Goal: Check status: Check status

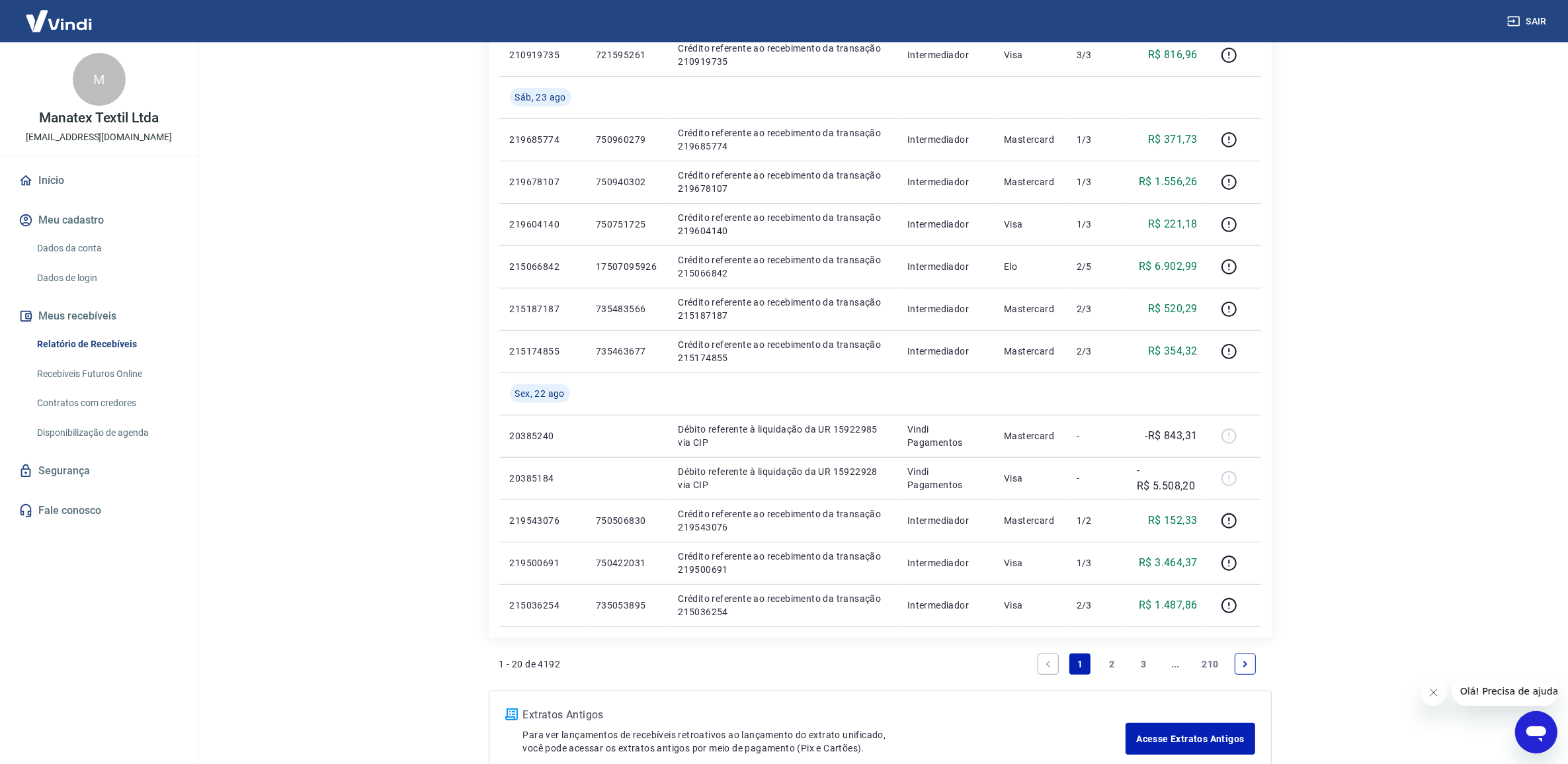
scroll to position [741, 0]
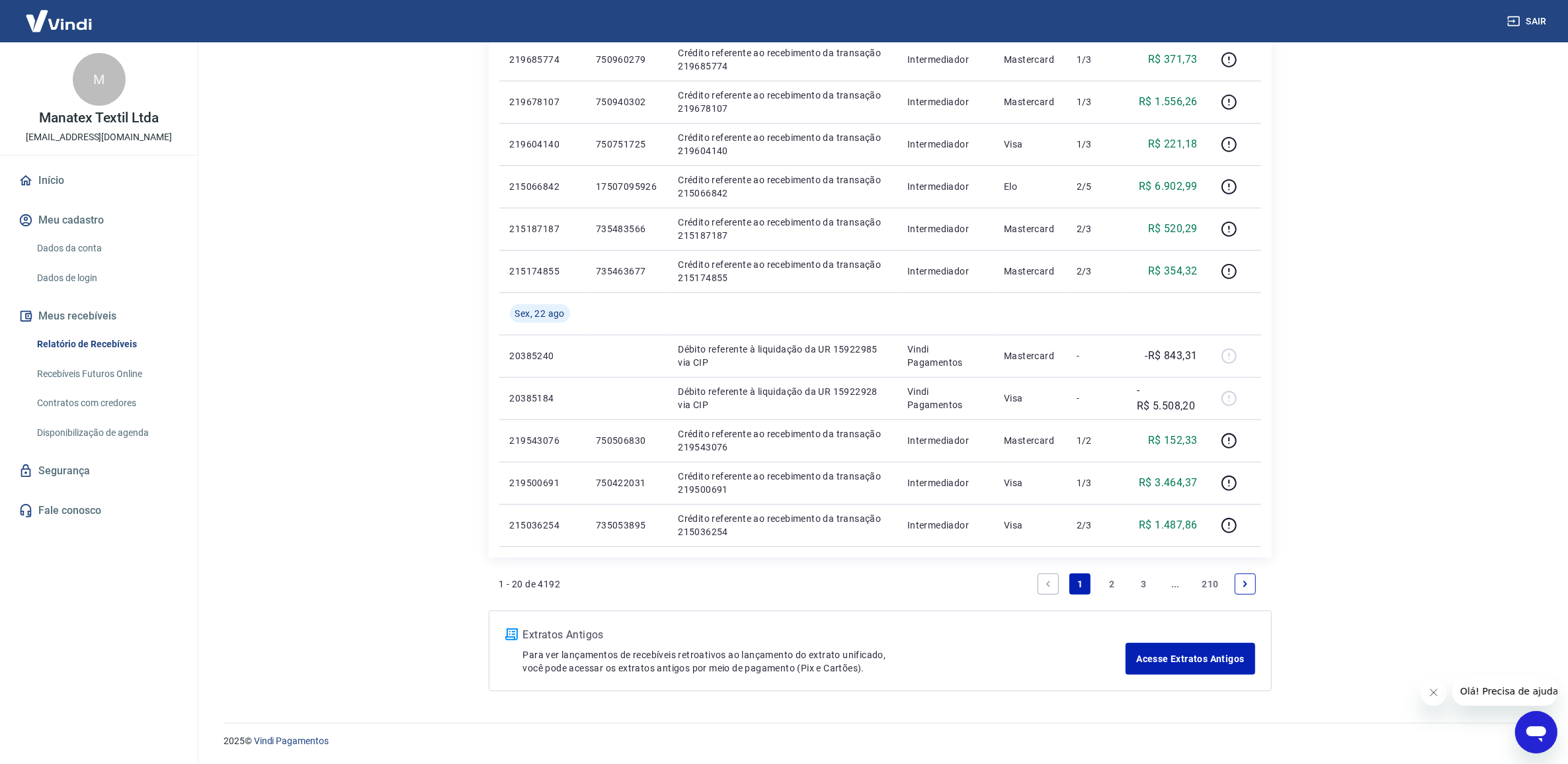
click at [1247, 584] on icon "Next page" at bounding box center [1245, 584] width 9 height 9
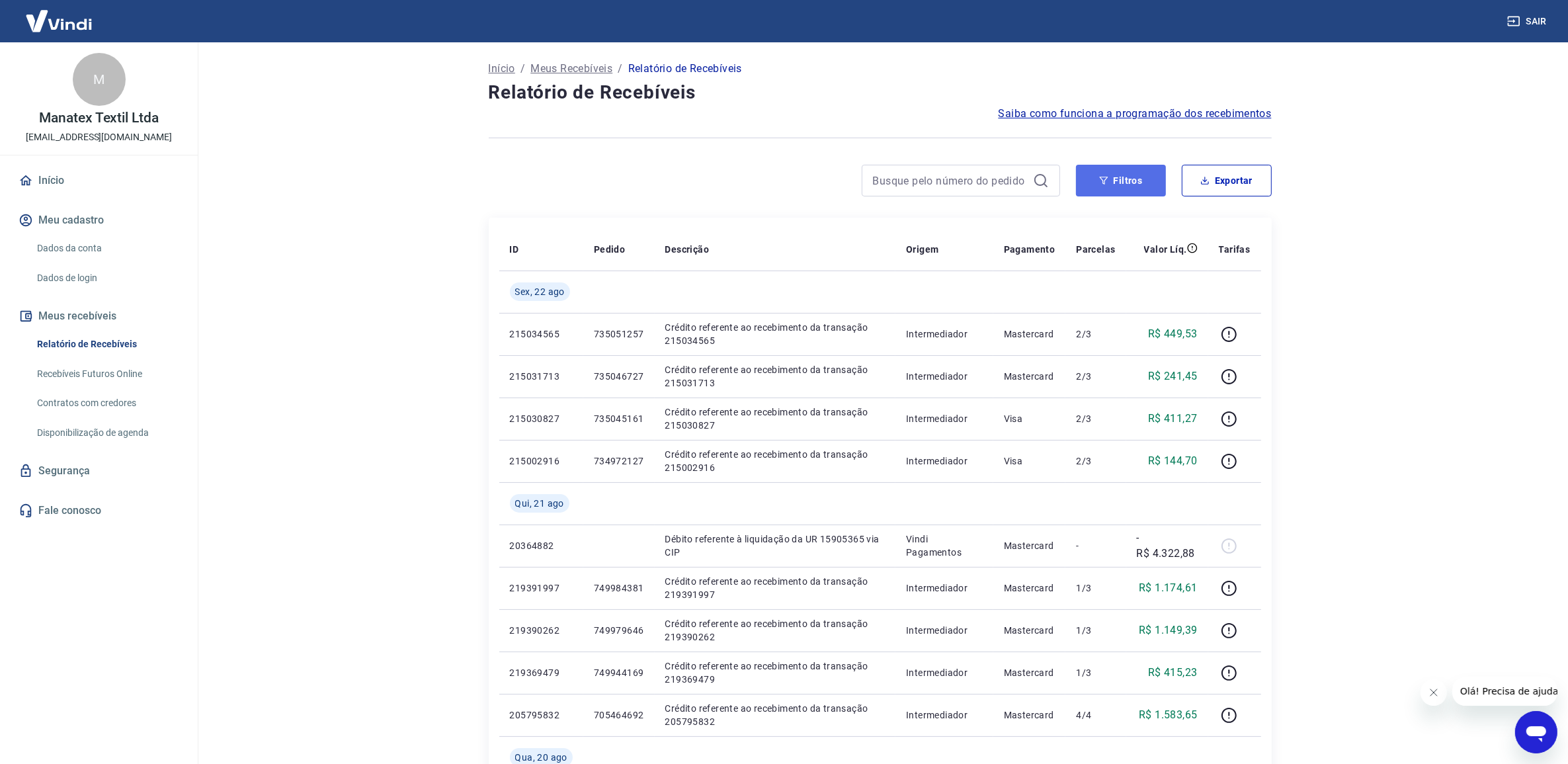
click at [1116, 176] on button "Filtros" at bounding box center [1121, 180] width 90 height 32
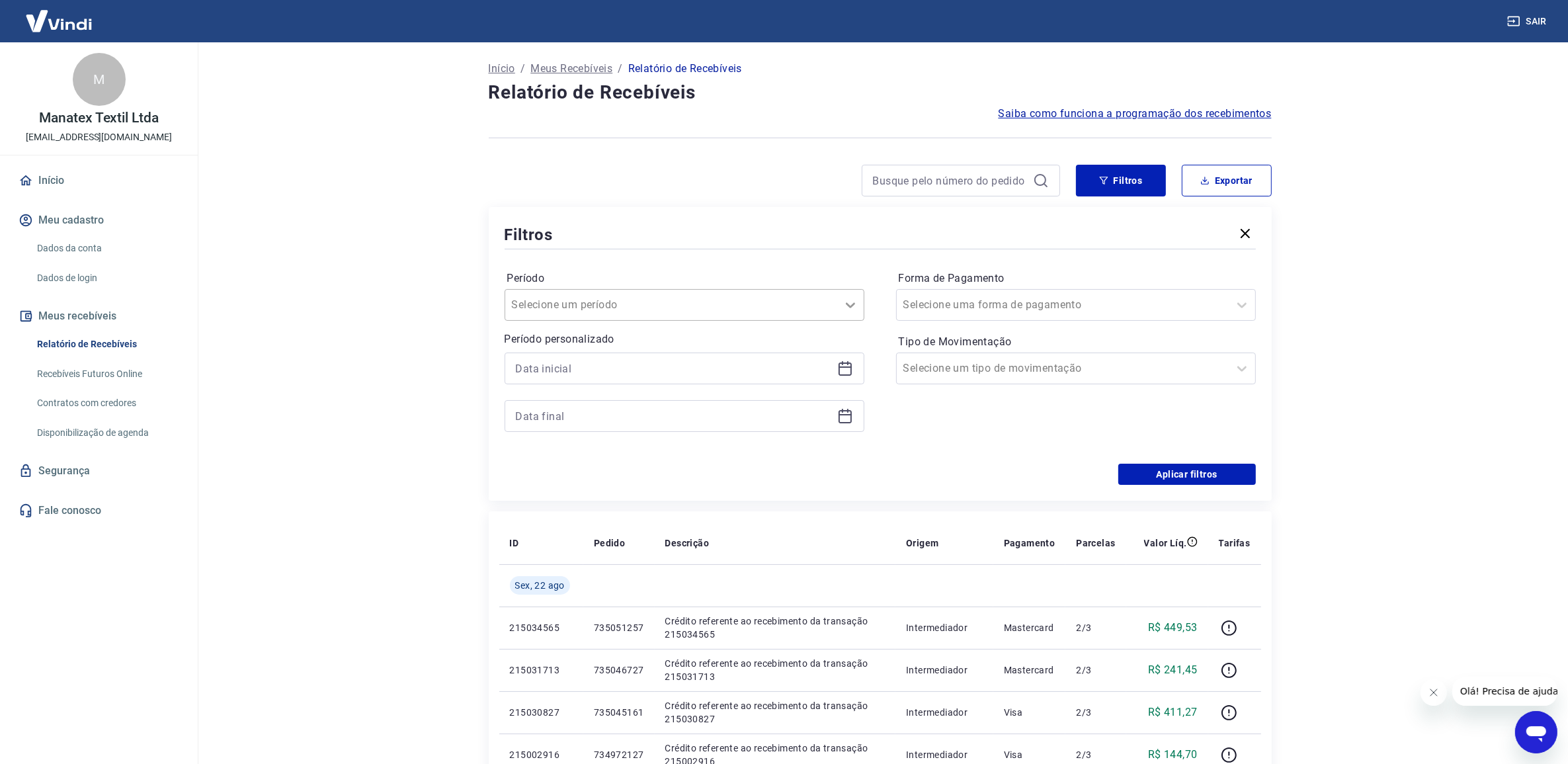
click at [847, 302] on icon at bounding box center [850, 304] width 16 height 16
click at [844, 367] on icon at bounding box center [845, 368] width 16 height 16
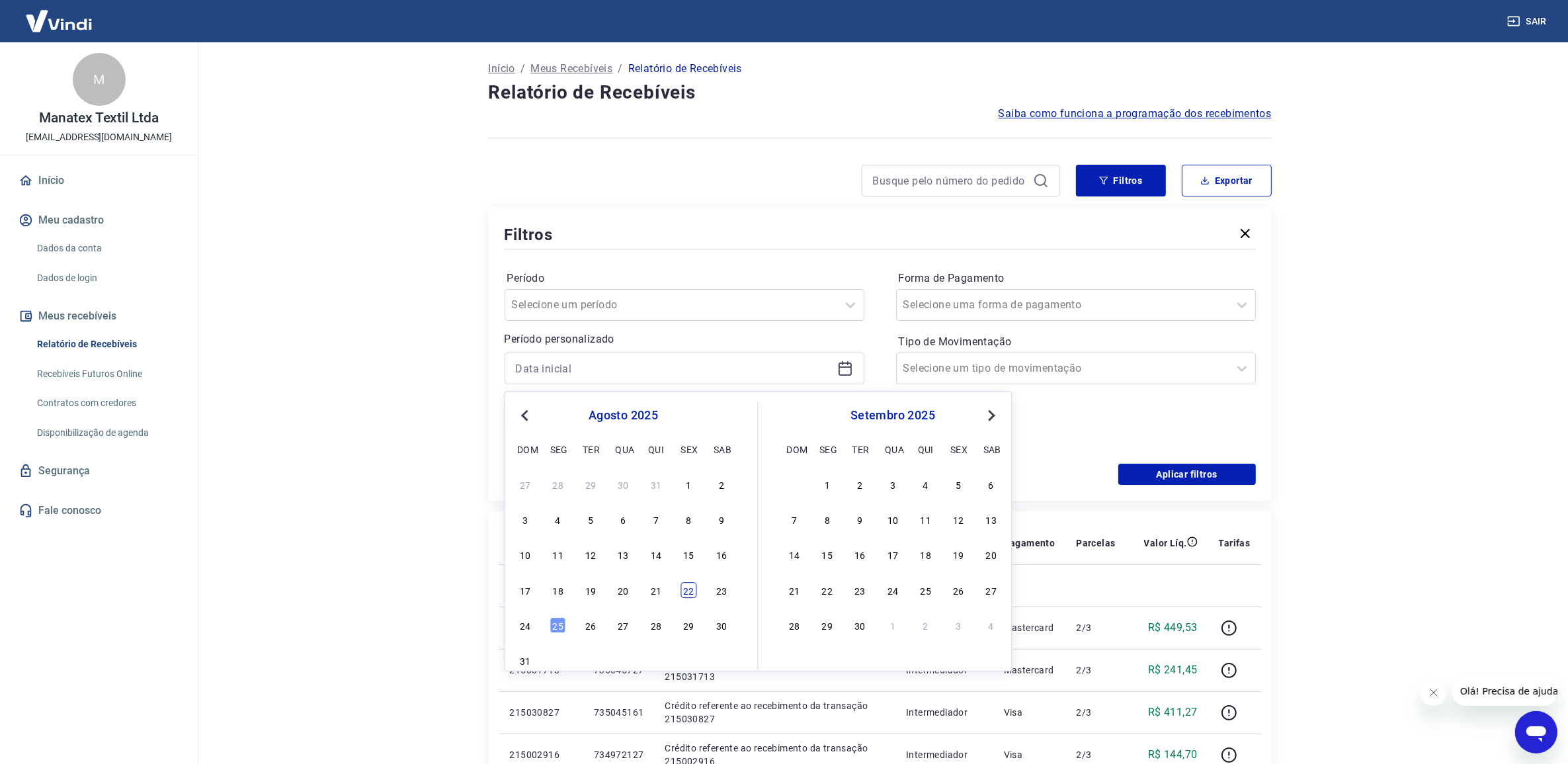
click at [688, 592] on div "22" at bounding box center [689, 590] width 16 height 16
type input "[DATE]"
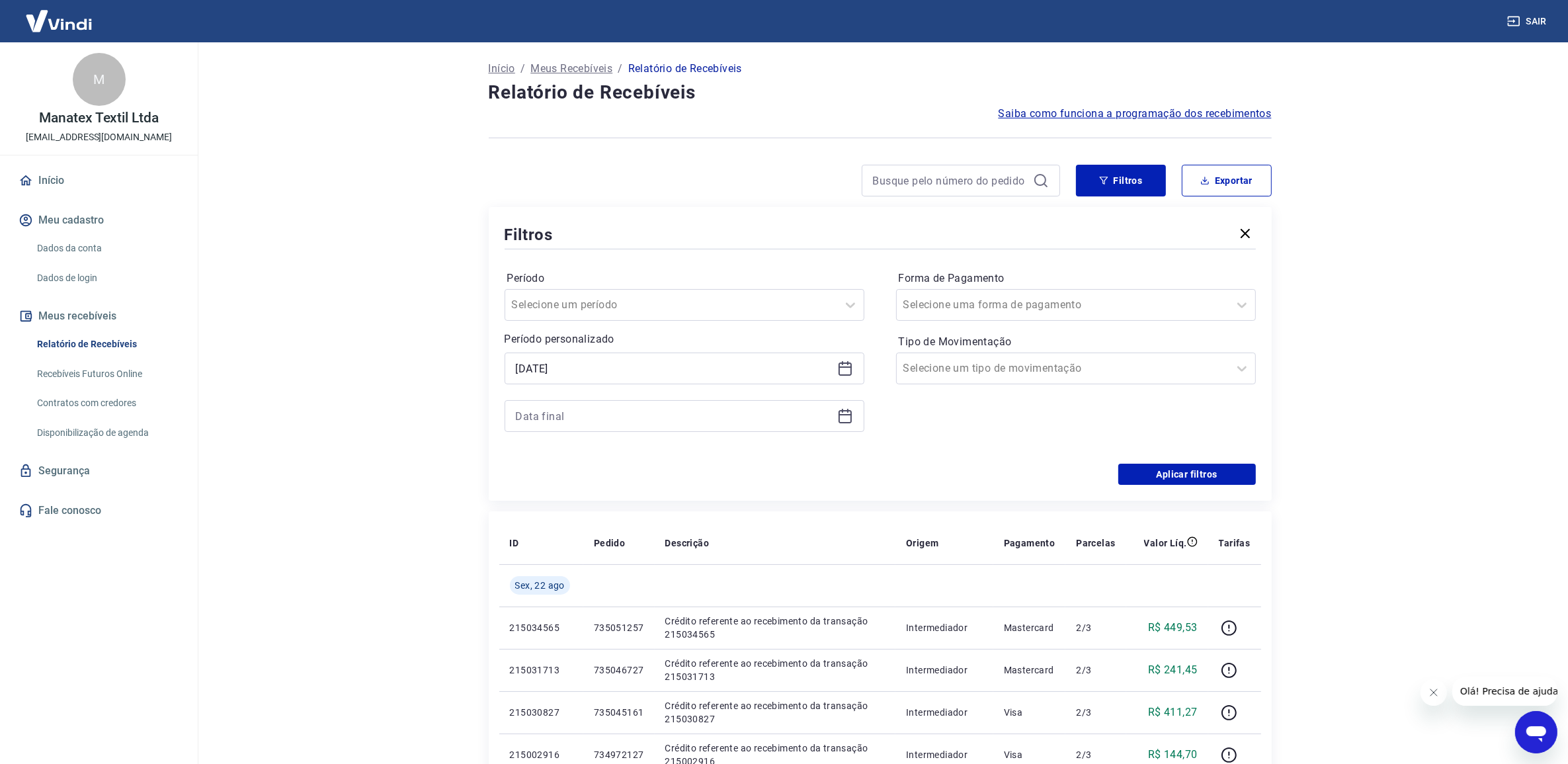
click at [848, 414] on icon at bounding box center [845, 416] width 16 height 16
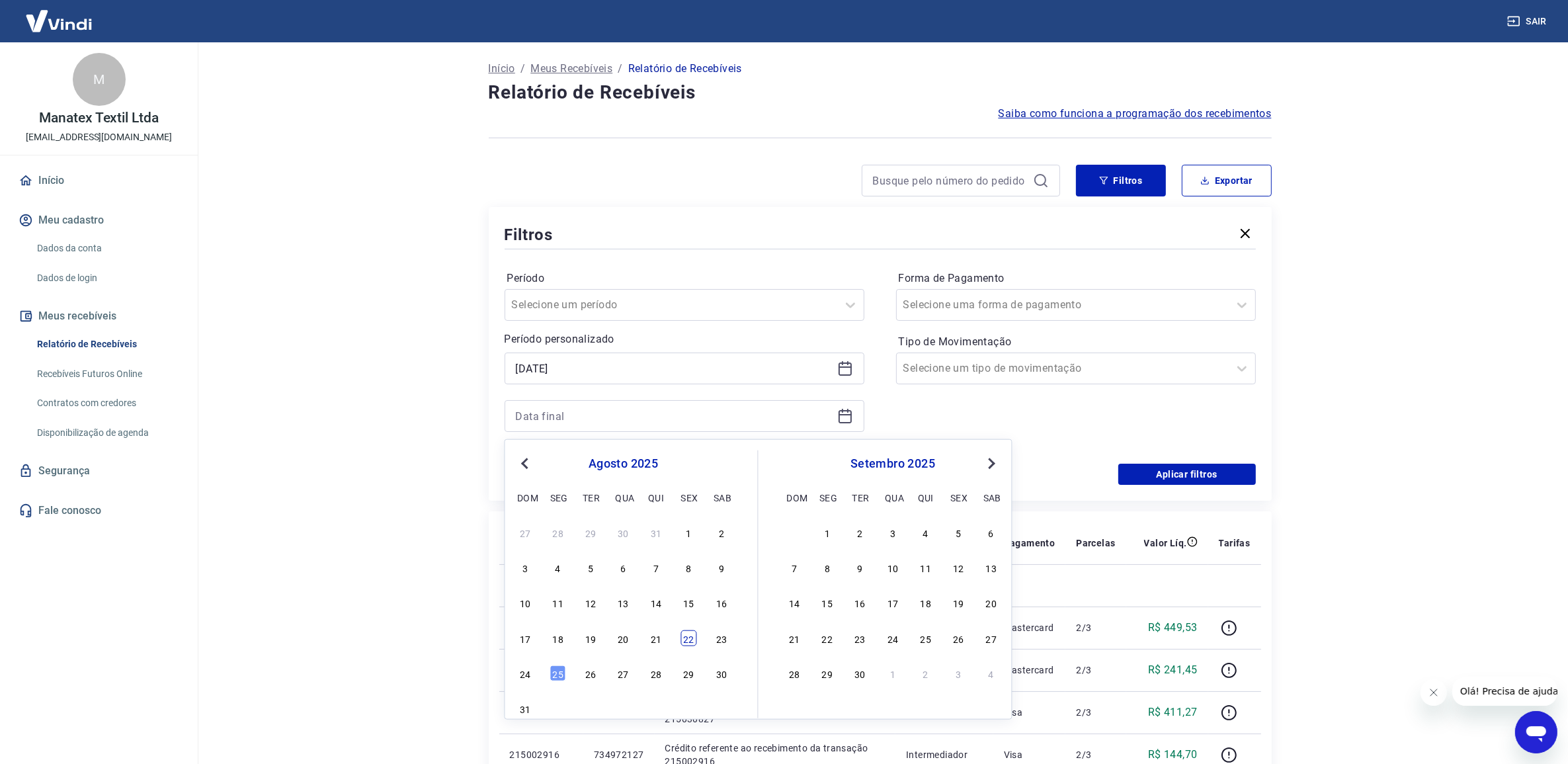
click at [687, 638] on div "22" at bounding box center [689, 638] width 16 height 16
type input "[DATE]"
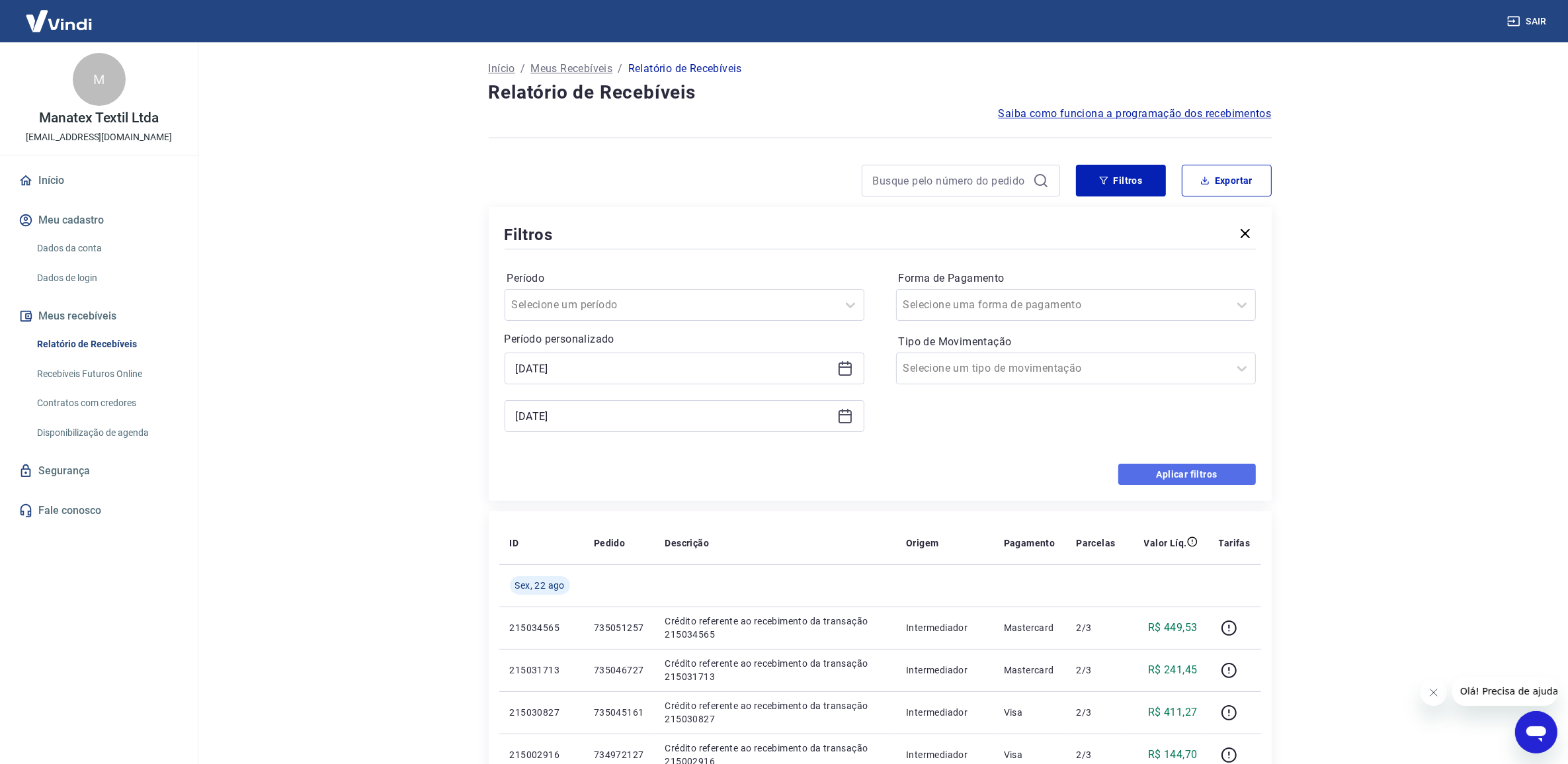
click at [1165, 477] on button "Aplicar filtros" at bounding box center [1188, 474] width 138 height 22
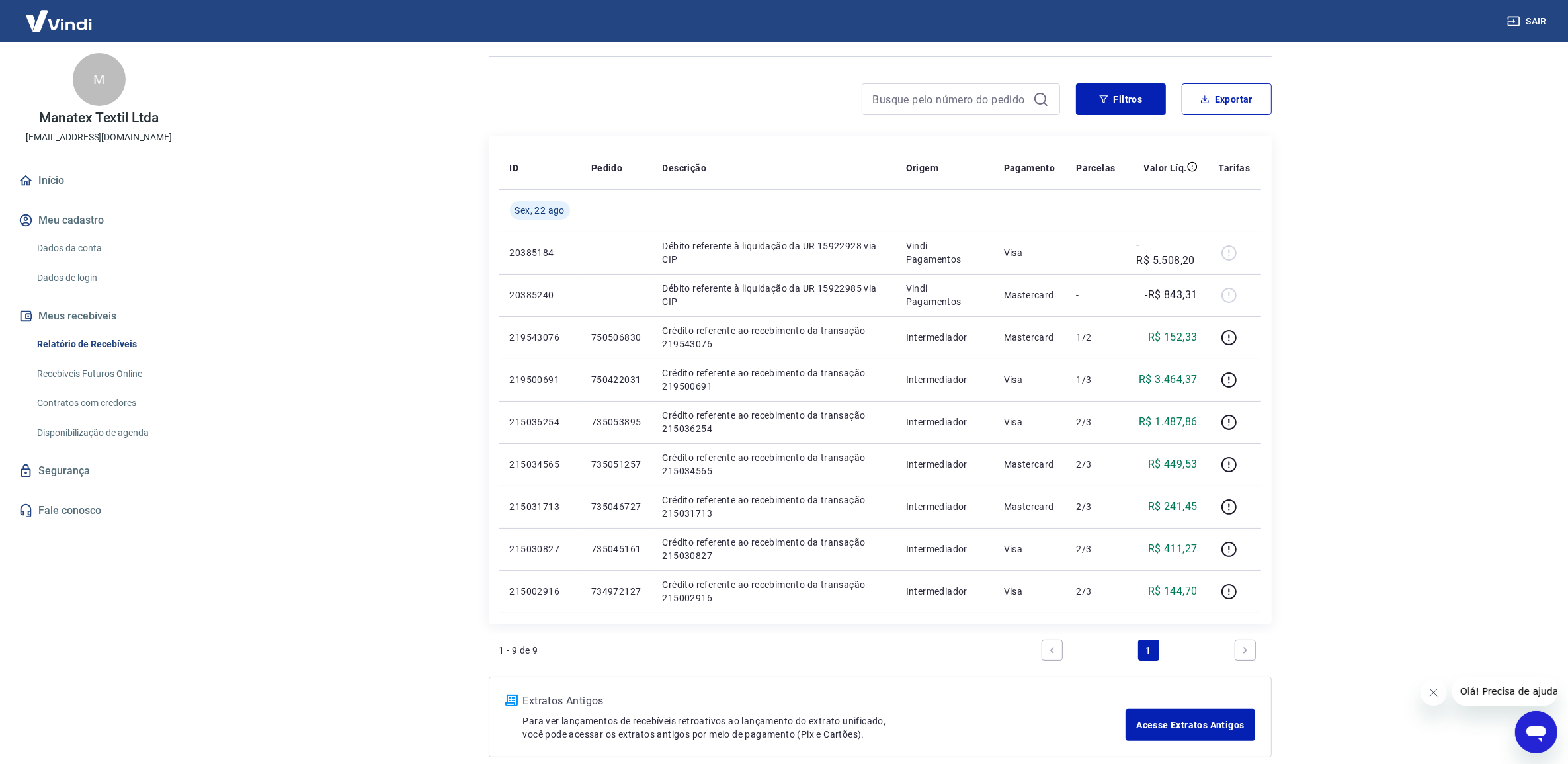
scroll to position [83, 0]
